Goal: Task Accomplishment & Management: Use online tool/utility

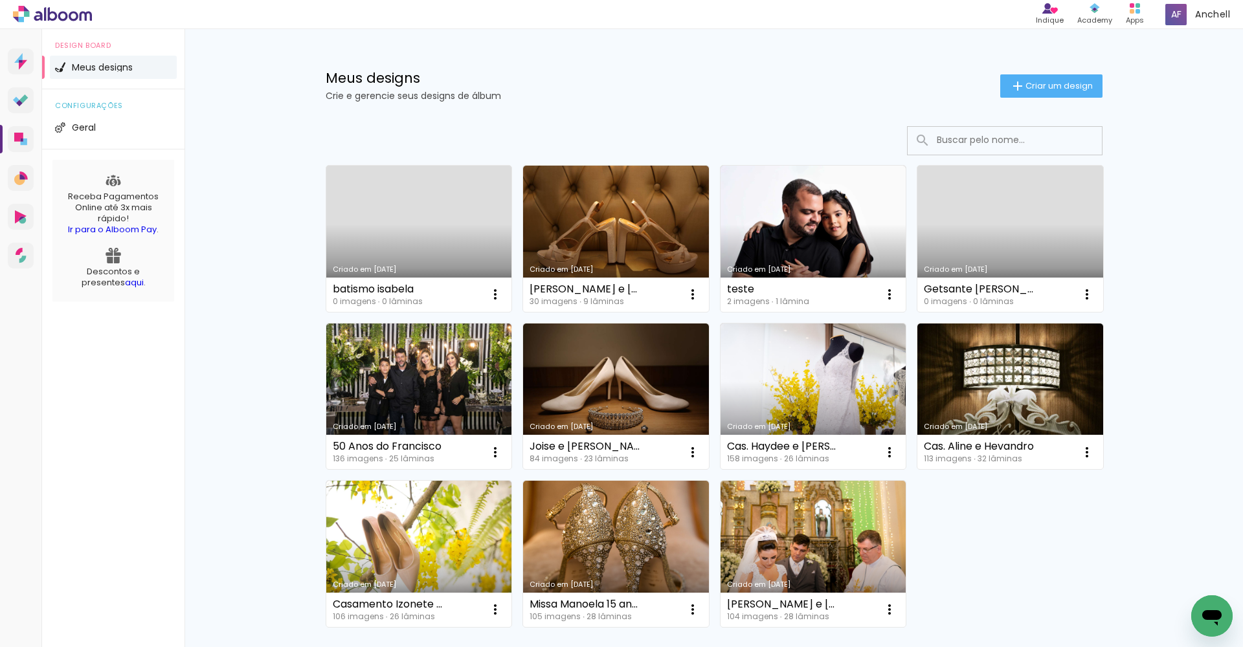
click at [426, 267] on div "Criado em [DATE]" at bounding box center [419, 269] width 173 height 7
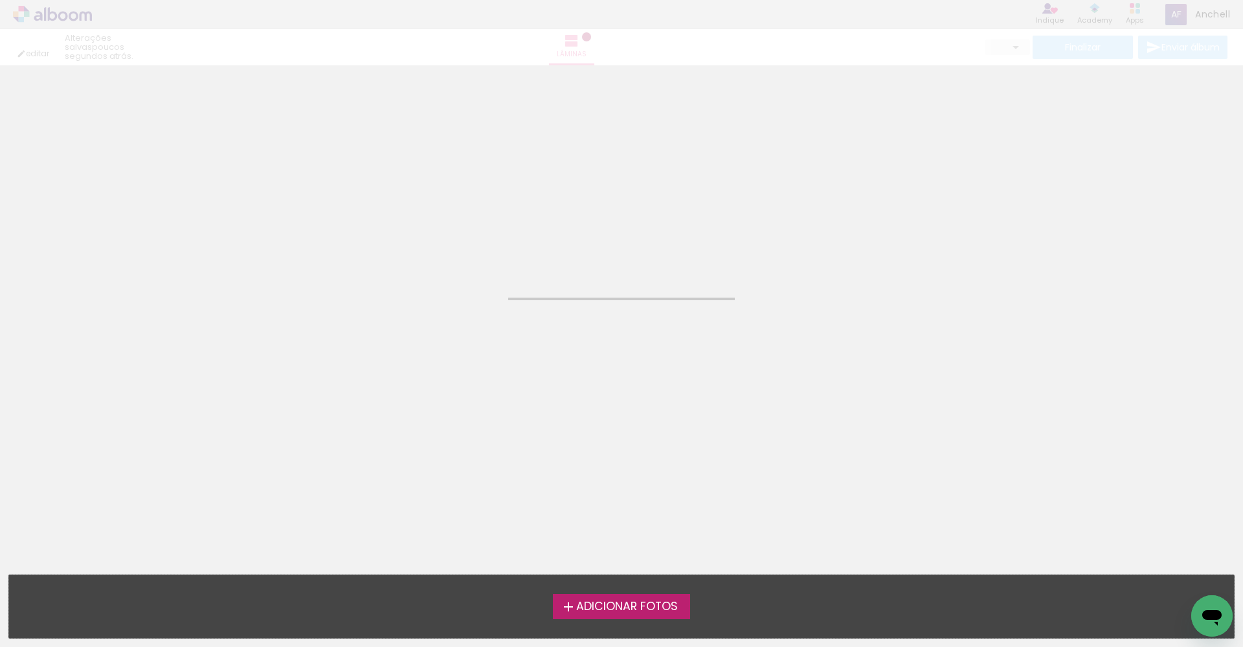
click at [618, 611] on span "Adicionar Fotos" at bounding box center [627, 607] width 102 height 12
click at [0, 0] on input "file" at bounding box center [0, 0] width 0 height 0
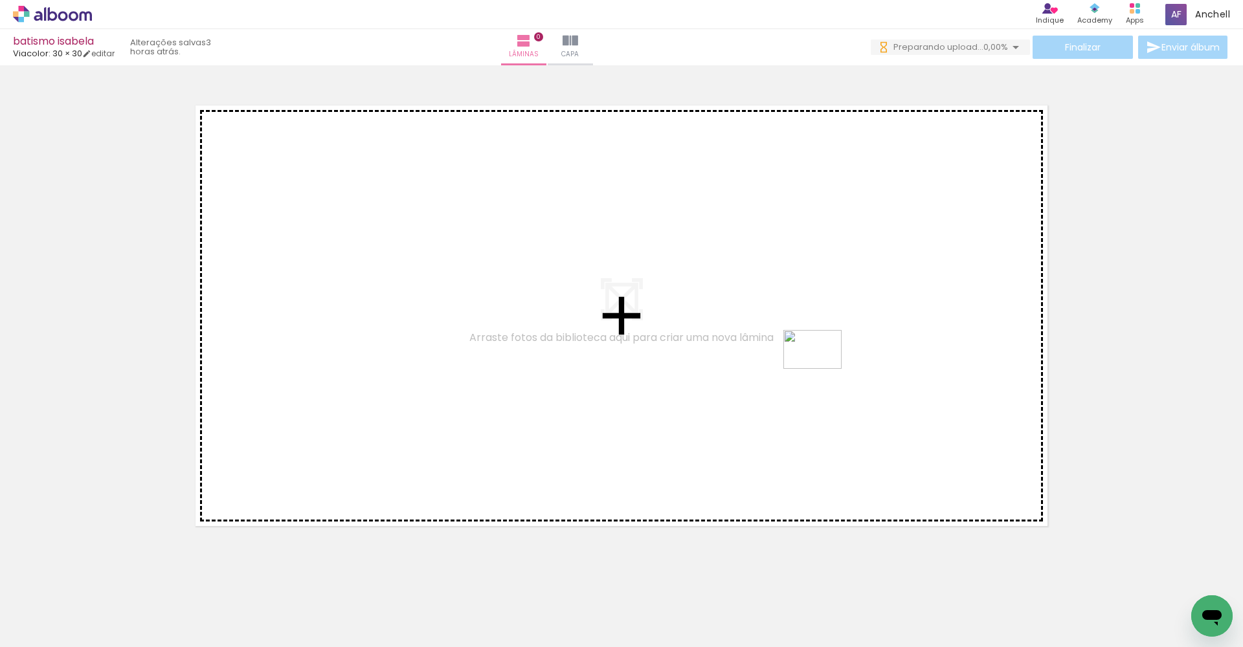
drag, startPoint x: 859, startPoint y: 603, endPoint x: 822, endPoint y: 369, distance: 237.2
click at [822, 369] on quentale-workspace at bounding box center [621, 323] width 1243 height 647
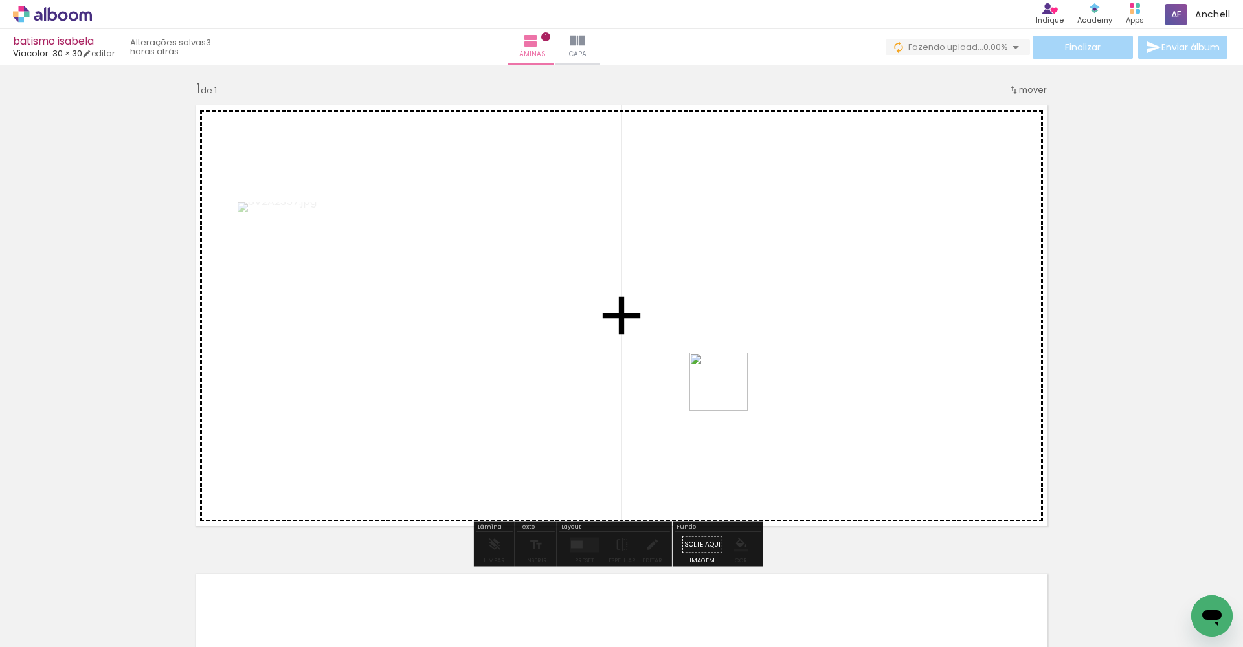
drag, startPoint x: 909, startPoint y: 516, endPoint x: 728, endPoint y: 392, distance: 219.2
click at [728, 392] on quentale-workspace at bounding box center [621, 323] width 1243 height 647
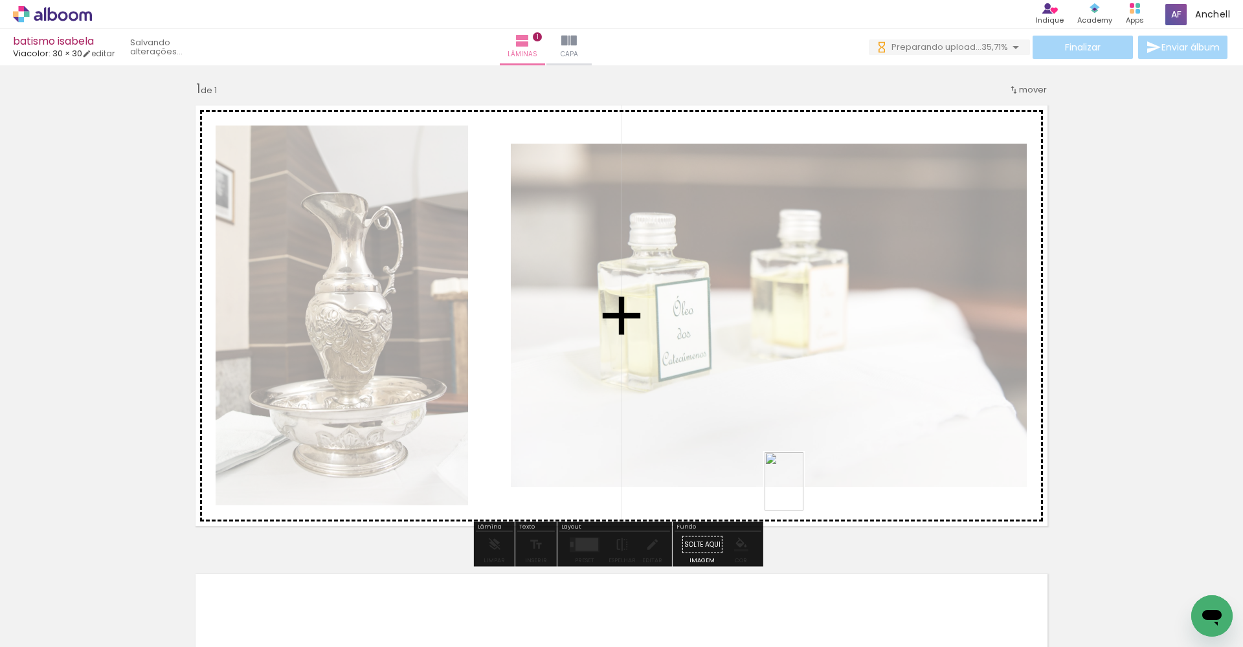
drag, startPoint x: 1005, startPoint y: 610, endPoint x: 803, endPoint y: 491, distance: 234.1
click at [803, 491] on quentale-workspace at bounding box center [621, 323] width 1243 height 647
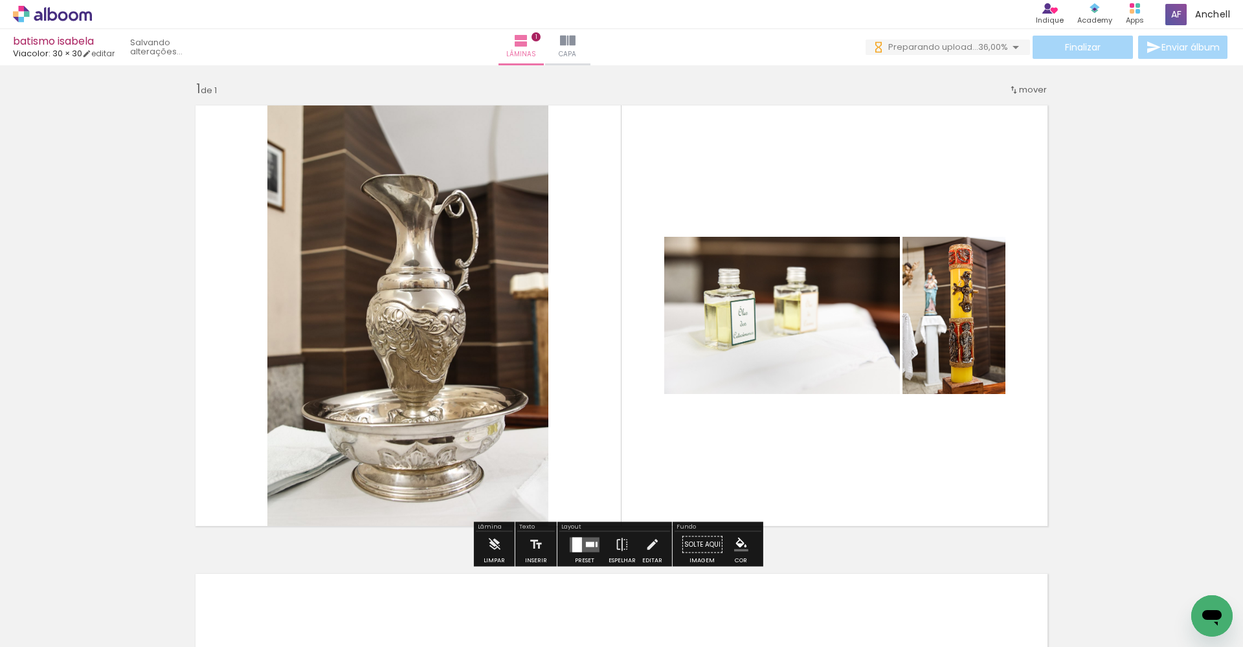
drag, startPoint x: 1151, startPoint y: 372, endPoint x: 1045, endPoint y: 376, distance: 106.3
click at [1150, 372] on div "Inserir lâmina 1 de 1" at bounding box center [621, 534] width 1243 height 938
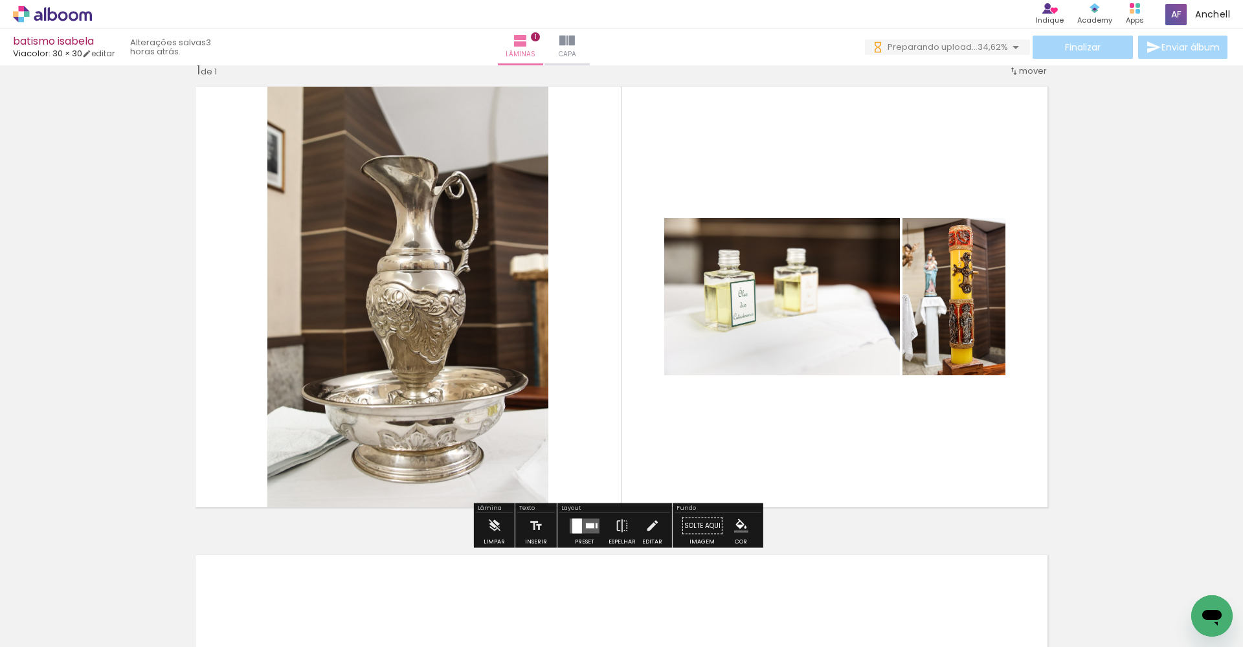
click at [579, 527] on div at bounding box center [577, 526] width 10 height 15
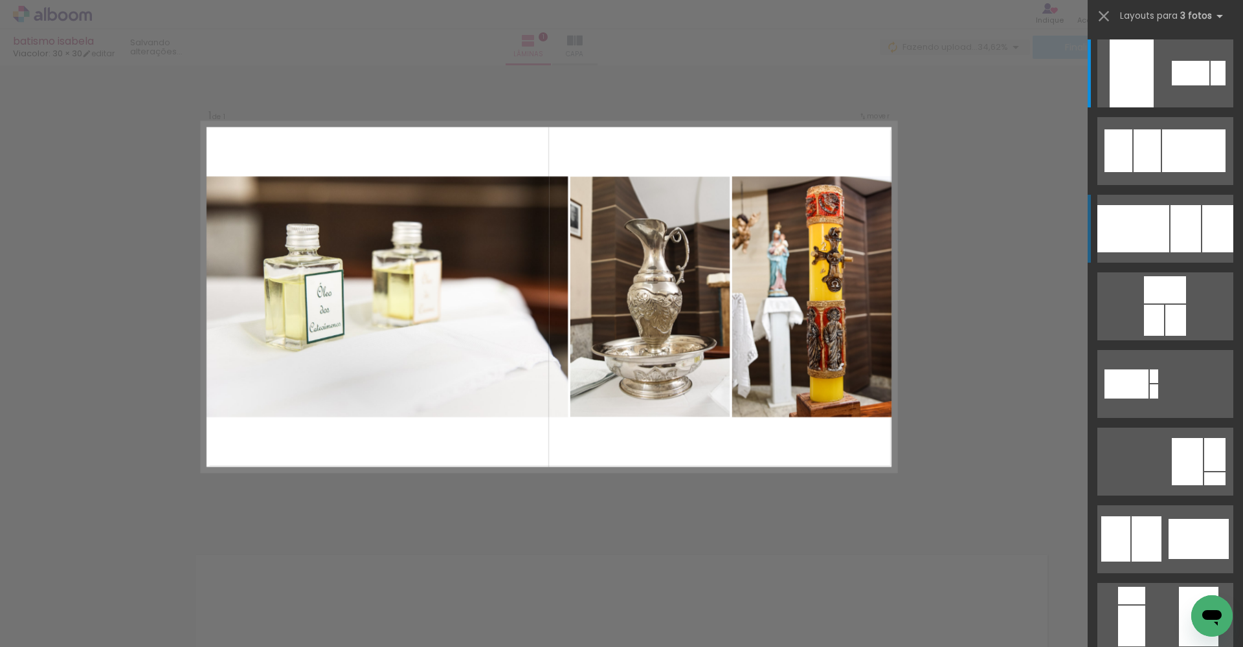
click at [1185, 85] on div at bounding box center [1191, 73] width 38 height 25
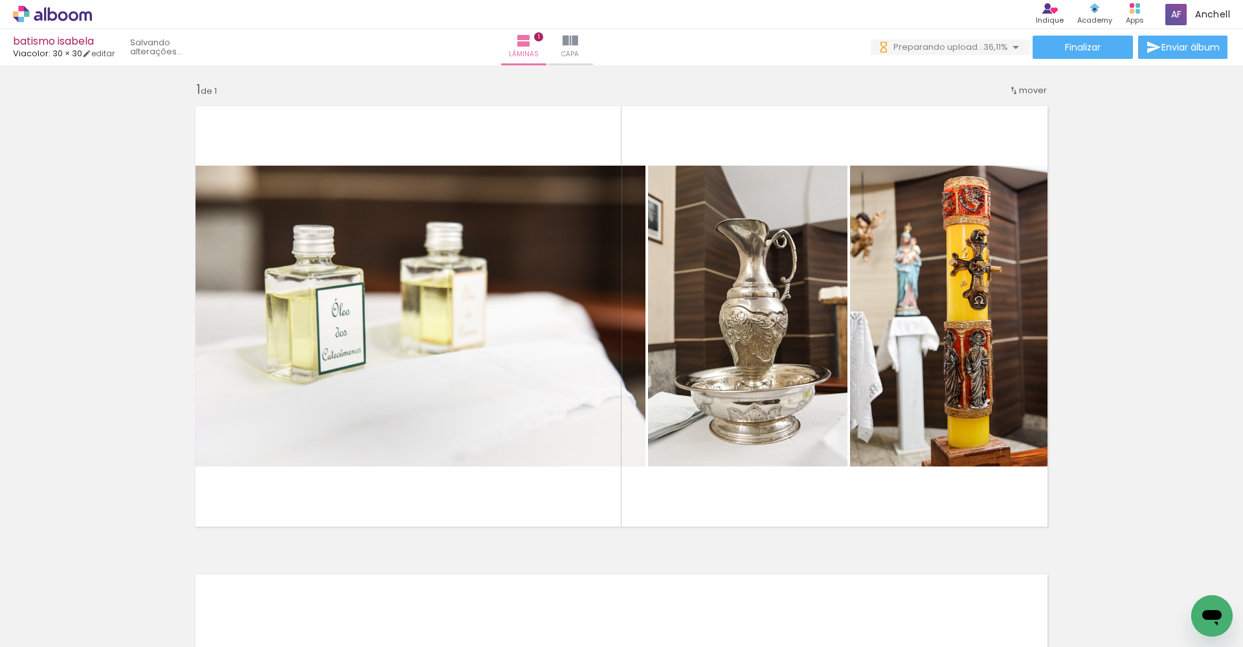
scroll to position [0, 0]
drag, startPoint x: 140, startPoint y: 641, endPoint x: 414, endPoint y: 625, distance: 273.6
click at [106, 625] on iron-horizontal-list at bounding box center [93, 606] width 26 height 81
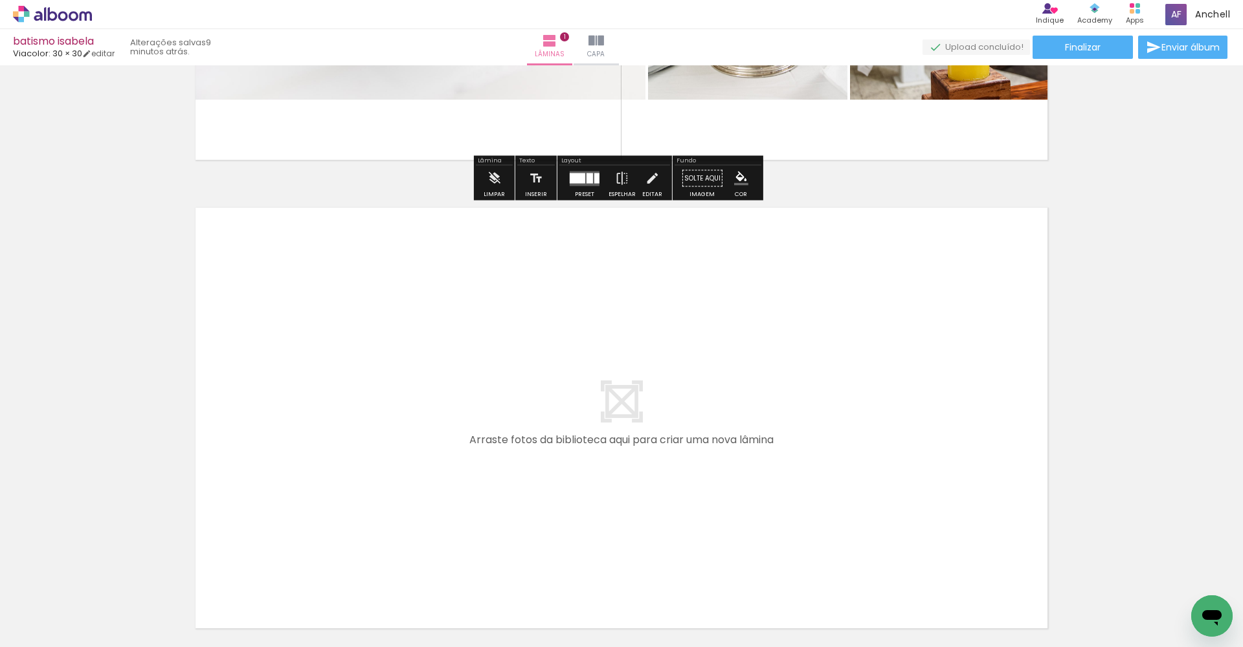
scroll to position [487, 0]
